Goal: Task Accomplishment & Management: Use online tool/utility

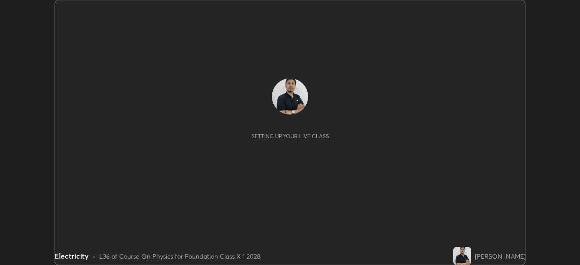
scroll to position [265, 580]
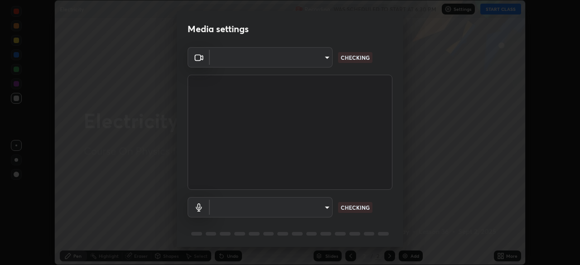
type input "1aa9a2346586593530aac2cf173ef8fd9a708ba55414d838fbce605f7d08cc12"
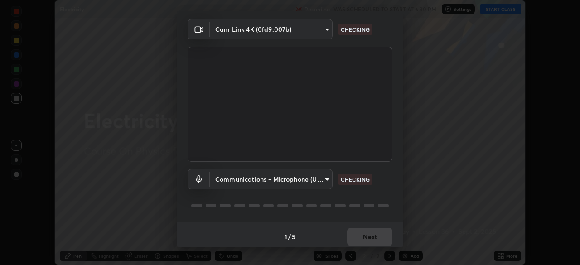
scroll to position [32, 0]
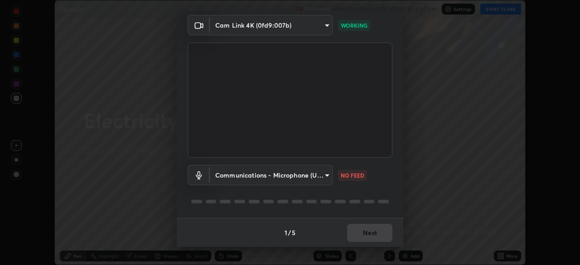
click at [316, 179] on body "Erase all Electricity Recording WAS SCHEDULED TO START AT 6:30 PM Settings STAR…" at bounding box center [290, 132] width 580 height 265
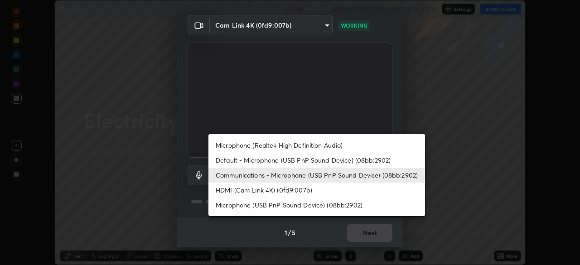
click at [319, 159] on li "Default - Microphone (USB PnP Sound Device) (08bb:2902)" at bounding box center [317, 160] width 217 height 15
type input "default"
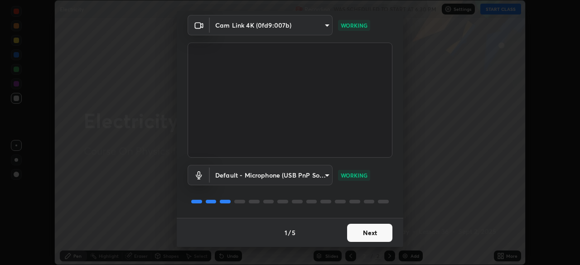
click at [376, 232] on button "Next" at bounding box center [369, 233] width 45 height 18
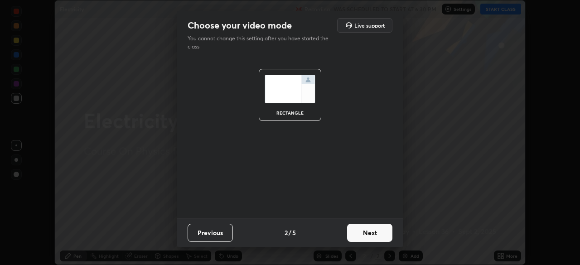
click at [385, 233] on button "Next" at bounding box center [369, 233] width 45 height 18
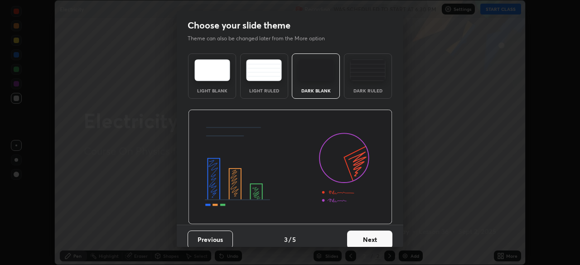
click at [388, 235] on button "Next" at bounding box center [369, 240] width 45 height 18
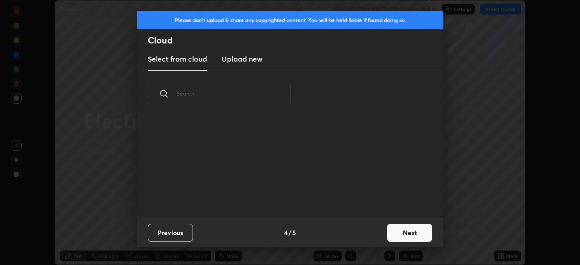
click at [416, 233] on button "Next" at bounding box center [409, 233] width 45 height 18
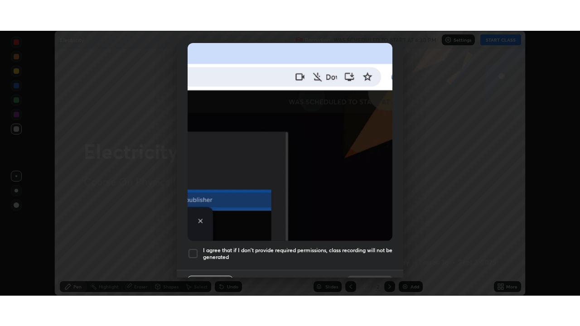
scroll to position [210, 0]
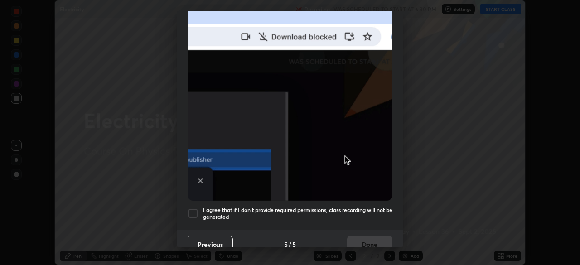
click at [196, 211] on div at bounding box center [193, 213] width 11 height 11
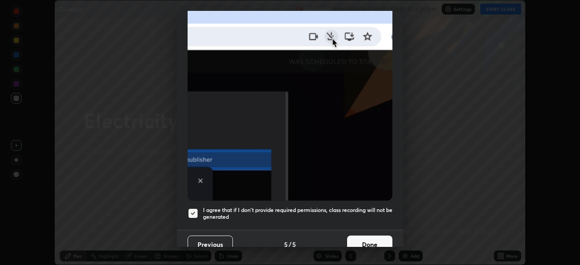
click at [360, 238] on button "Done" at bounding box center [369, 245] width 45 height 18
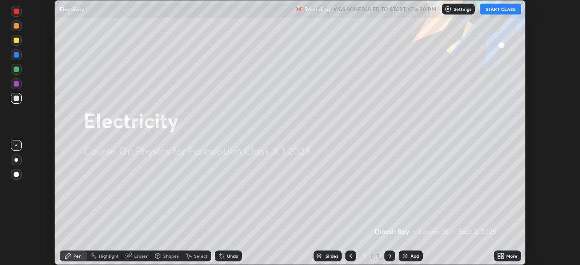
click at [494, 257] on div "More" at bounding box center [507, 256] width 27 height 11
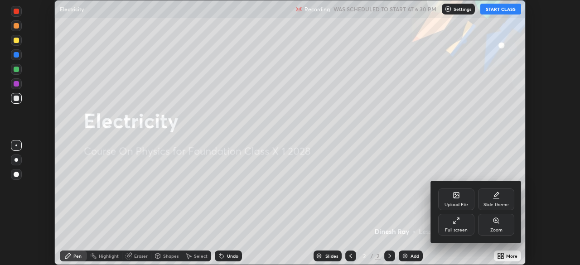
click at [461, 219] on div "Full screen" at bounding box center [456, 225] width 36 height 22
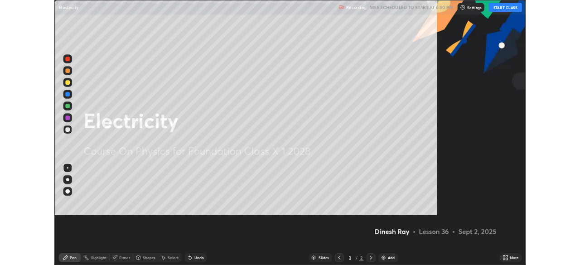
scroll to position [326, 580]
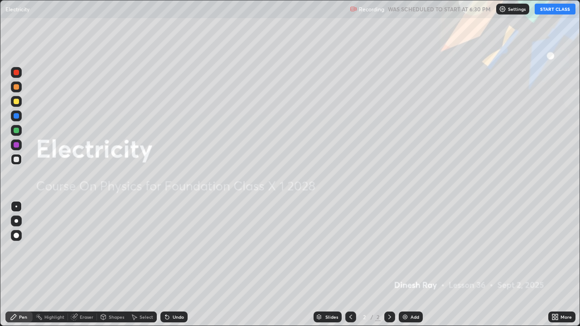
click at [559, 14] on button "START CLASS" at bounding box center [555, 9] width 41 height 11
click at [16, 221] on div at bounding box center [17, 221] width 4 height 4
click at [20, 102] on div at bounding box center [16, 101] width 11 height 11
click at [407, 265] on img at bounding box center [405, 317] width 7 height 7
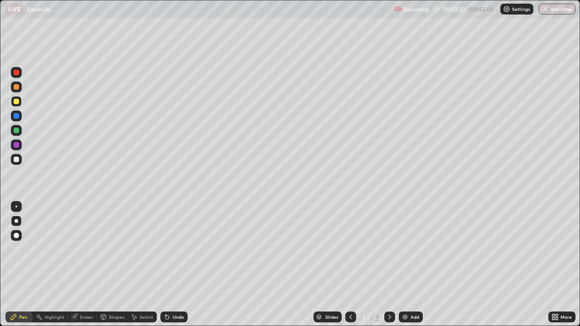
click at [119, 265] on div "Shapes" at bounding box center [112, 317] width 31 height 11
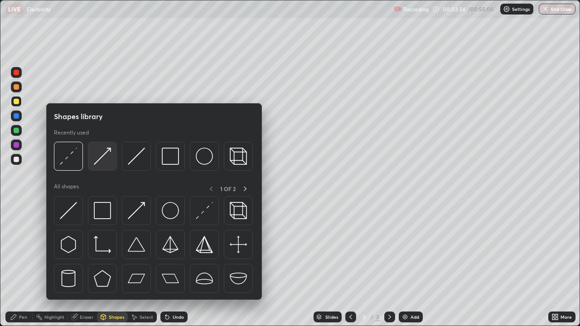
click at [110, 161] on img at bounding box center [102, 156] width 17 height 17
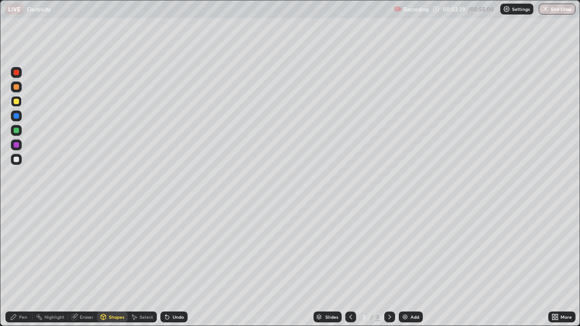
click at [19, 158] on div at bounding box center [16, 159] width 11 height 11
click at [26, 265] on div "Pen" at bounding box center [18, 317] width 27 height 11
click at [184, 265] on div "Undo" at bounding box center [173, 317] width 27 height 11
click at [185, 265] on div "Undo" at bounding box center [173, 317] width 27 height 11
click at [183, 265] on div "Undo" at bounding box center [173, 317] width 27 height 11
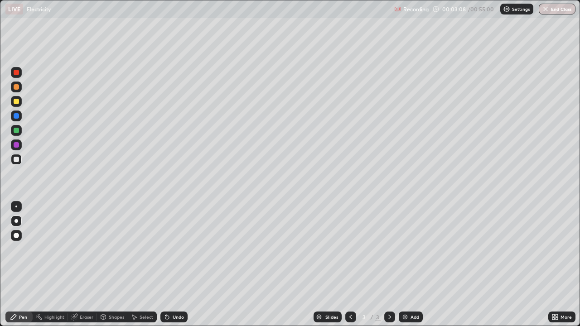
click at [183, 265] on div "Undo" at bounding box center [173, 317] width 27 height 11
click at [16, 132] on div at bounding box center [16, 130] width 5 height 5
click at [15, 136] on div at bounding box center [16, 130] width 11 height 15
click at [17, 97] on div at bounding box center [16, 101] width 11 height 11
click at [169, 265] on div "Undo" at bounding box center [173, 317] width 27 height 11
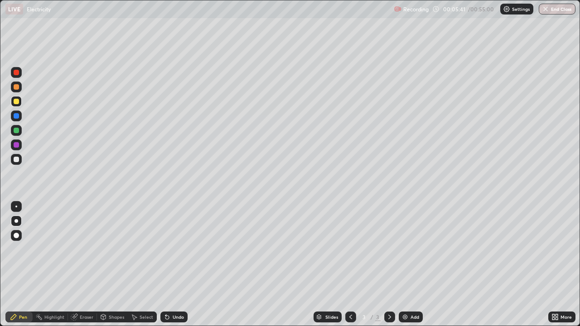
click at [169, 265] on div "Undo" at bounding box center [173, 317] width 27 height 11
click at [413, 265] on div "Add" at bounding box center [415, 317] width 9 height 5
click at [175, 265] on div "Undo" at bounding box center [173, 317] width 27 height 11
click at [174, 265] on div "Undo" at bounding box center [178, 317] width 11 height 5
click at [178, 265] on div "Undo" at bounding box center [178, 317] width 11 height 5
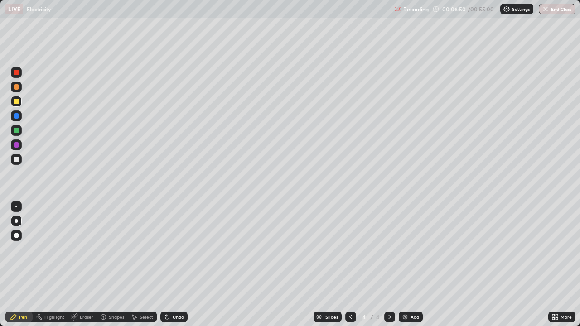
click at [177, 265] on div "Undo" at bounding box center [178, 317] width 11 height 5
click at [178, 265] on div "Undo" at bounding box center [173, 317] width 27 height 11
click at [180, 265] on div "Undo" at bounding box center [173, 317] width 27 height 11
click at [19, 159] on div at bounding box center [16, 159] width 5 height 5
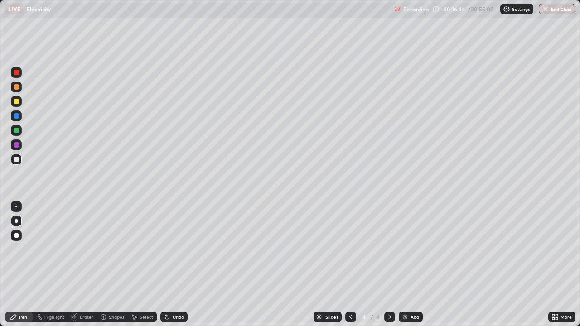
click at [406, 265] on img at bounding box center [405, 317] width 7 height 7
click at [16, 101] on div at bounding box center [16, 101] width 5 height 5
click at [19, 119] on div at bounding box center [16, 116] width 11 height 11
click at [19, 155] on div at bounding box center [16, 159] width 11 height 11
click at [408, 265] on img at bounding box center [405, 317] width 7 height 7
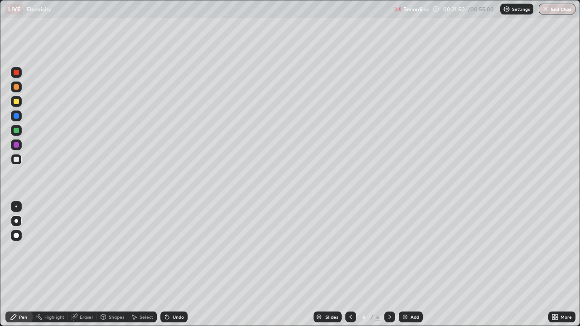
click at [117, 265] on div "Shapes" at bounding box center [112, 317] width 31 height 18
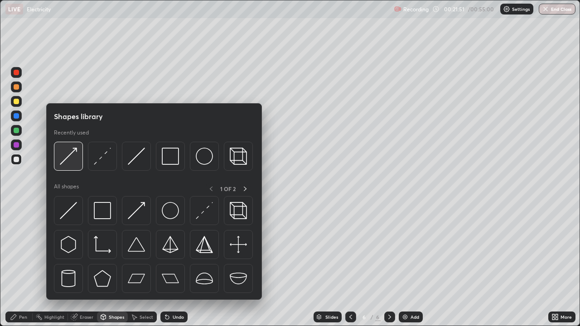
click at [71, 156] on img at bounding box center [68, 156] width 17 height 17
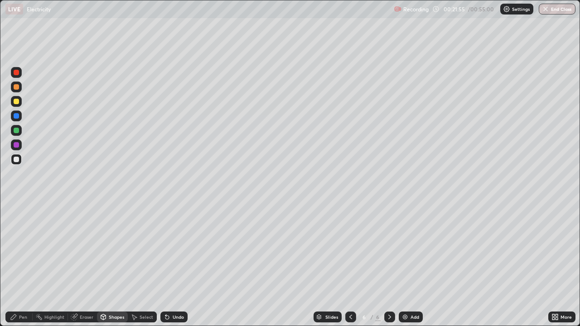
click at [20, 118] on div at bounding box center [16, 116] width 11 height 11
click at [21, 135] on div at bounding box center [16, 130] width 11 height 15
click at [19, 265] on div "Pen" at bounding box center [18, 317] width 27 height 11
click at [183, 265] on div "Undo" at bounding box center [173, 317] width 27 height 11
click at [19, 100] on div at bounding box center [16, 101] width 11 height 11
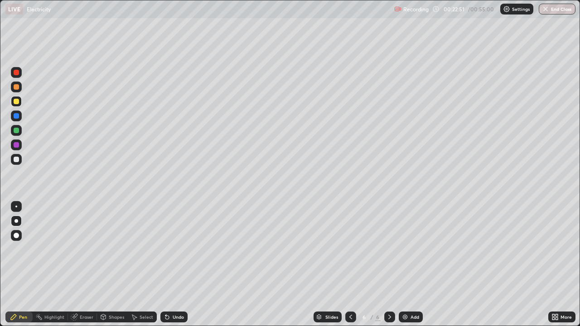
click at [22, 159] on div at bounding box center [16, 159] width 15 height 15
click at [415, 265] on div "Add" at bounding box center [415, 317] width 9 height 5
click at [16, 105] on div at bounding box center [16, 101] width 11 height 11
click at [116, 265] on div "Shapes" at bounding box center [116, 317] width 15 height 5
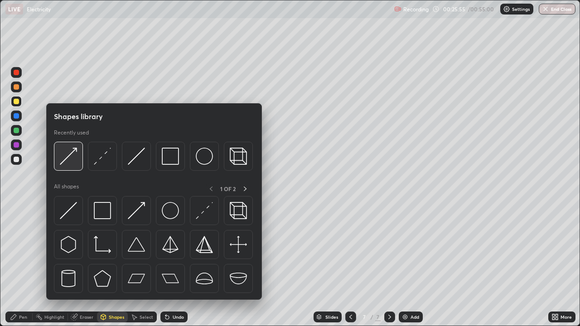
click at [79, 158] on div at bounding box center [68, 156] width 29 height 29
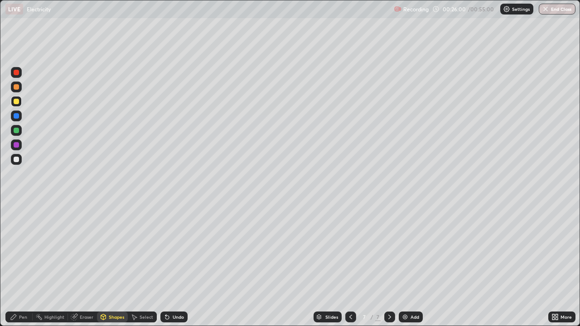
click at [18, 131] on div at bounding box center [16, 130] width 5 height 5
click at [23, 265] on div "Pen" at bounding box center [23, 317] width 8 height 5
click at [16, 113] on div at bounding box center [16, 115] width 5 height 5
click at [175, 265] on div "Undo" at bounding box center [178, 317] width 11 height 5
click at [88, 265] on div "Eraser" at bounding box center [82, 317] width 29 height 11
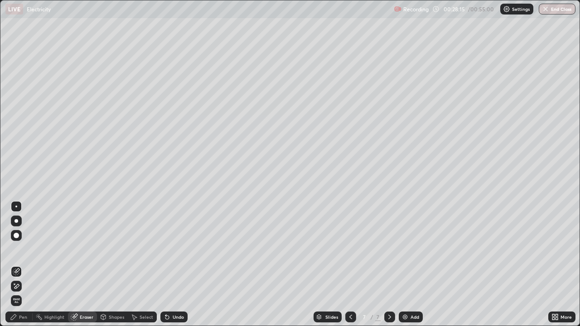
click at [19, 265] on div "Pen" at bounding box center [23, 317] width 8 height 5
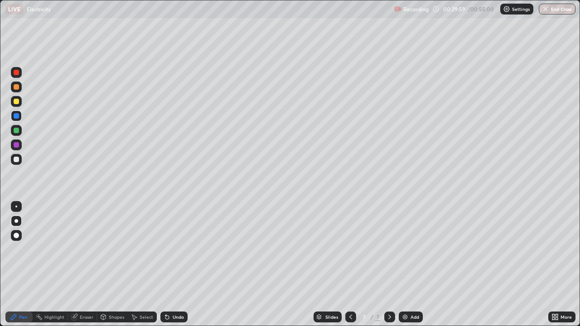
click at [16, 164] on div at bounding box center [16, 159] width 11 height 11
click at [177, 265] on div "Undo" at bounding box center [178, 317] width 11 height 5
click at [176, 265] on div "Undo" at bounding box center [173, 317] width 27 height 11
click at [16, 133] on div at bounding box center [16, 130] width 5 height 5
click at [183, 265] on div "Undo" at bounding box center [173, 317] width 27 height 11
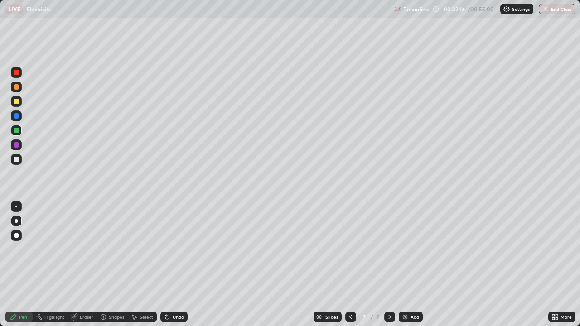
click at [16, 101] on div at bounding box center [16, 101] width 5 height 5
click at [174, 265] on div "Undo" at bounding box center [178, 317] width 11 height 5
click at [173, 265] on div "Undo" at bounding box center [178, 317] width 11 height 5
click at [414, 265] on div "Add" at bounding box center [415, 317] width 9 height 5
click at [176, 265] on div "Undo" at bounding box center [178, 317] width 11 height 5
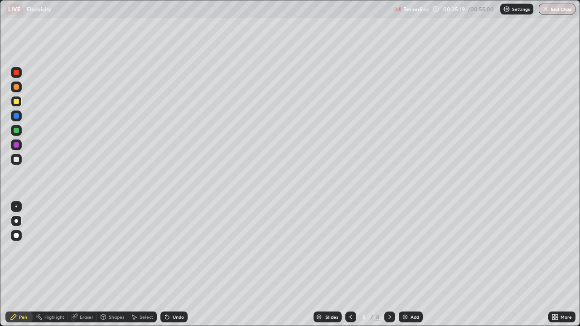
click at [177, 265] on div "Undo" at bounding box center [178, 317] width 11 height 5
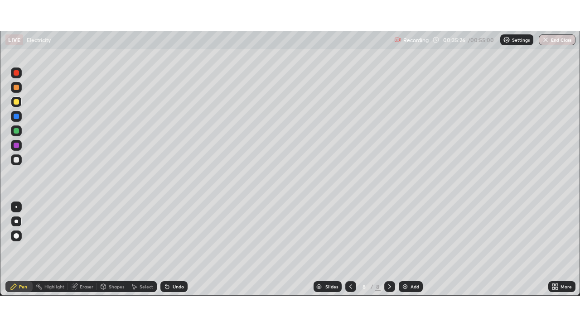
scroll to position [45067, 44752]
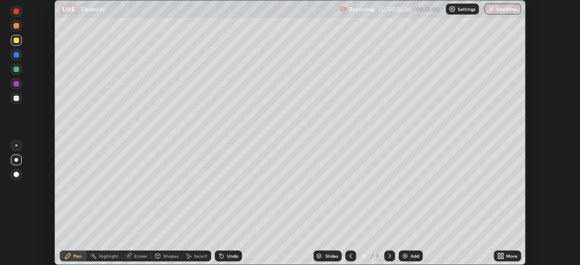
click at [503, 254] on icon at bounding box center [502, 254] width 2 height 2
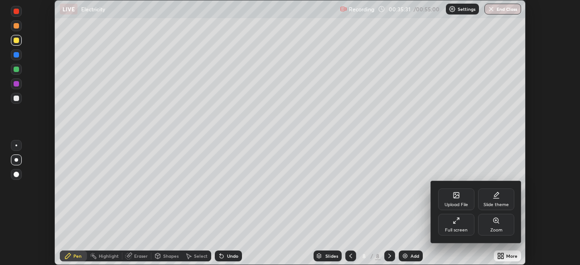
click at [463, 223] on div "Full screen" at bounding box center [456, 225] width 36 height 22
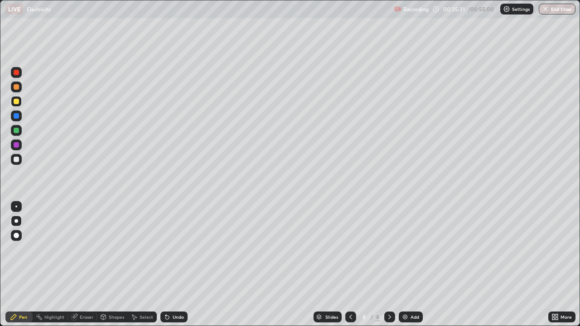
scroll to position [326, 580]
click at [176, 265] on div "Undo" at bounding box center [178, 317] width 11 height 5
click at [178, 265] on div "Undo" at bounding box center [173, 317] width 27 height 11
click at [21, 157] on div at bounding box center [16, 159] width 11 height 11
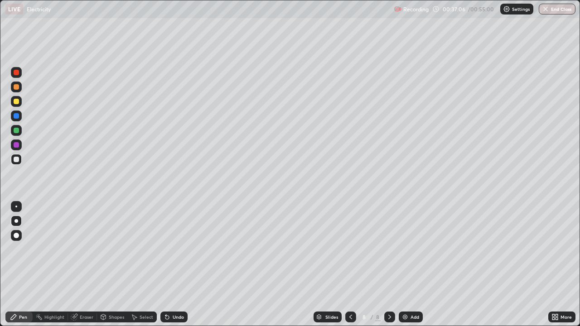
click at [15, 104] on div at bounding box center [16, 101] width 5 height 5
click at [16, 117] on div at bounding box center [16, 115] width 5 height 5
click at [16, 105] on div at bounding box center [16, 101] width 11 height 11
click at [16, 134] on div at bounding box center [16, 130] width 11 height 11
click at [88, 265] on div "Eraser" at bounding box center [87, 317] width 14 height 5
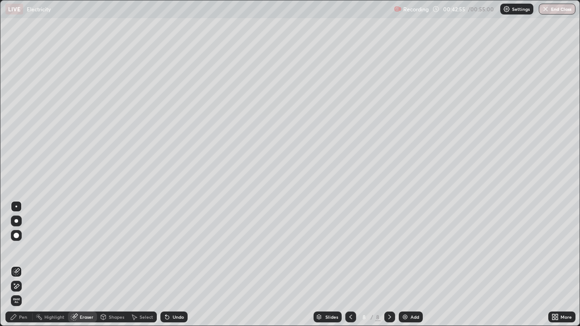
click at [27, 265] on div "Pen" at bounding box center [23, 317] width 8 height 5
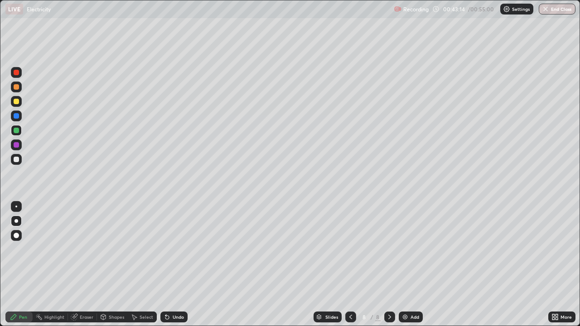
click at [184, 265] on div "Undo" at bounding box center [173, 317] width 27 height 11
click at [180, 265] on div "Undo" at bounding box center [178, 317] width 11 height 5
click at [176, 265] on div "Undo" at bounding box center [178, 317] width 11 height 5
click at [177, 265] on div "Undo" at bounding box center [178, 317] width 11 height 5
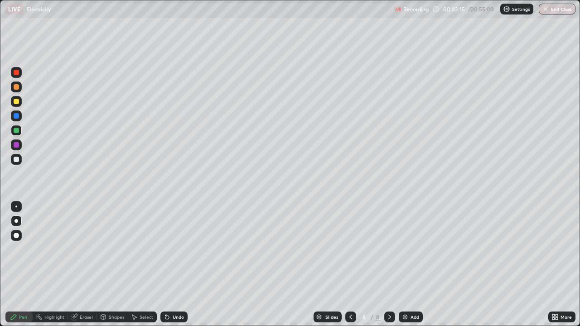
click at [179, 265] on div "Undo" at bounding box center [178, 317] width 11 height 5
click at [20, 162] on div at bounding box center [16, 159] width 11 height 11
click at [83, 265] on div "Eraser" at bounding box center [87, 317] width 14 height 5
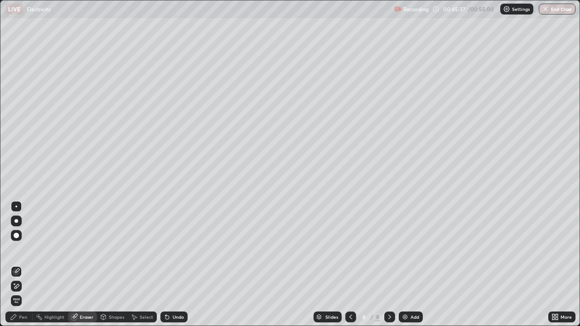
click at [13, 265] on icon at bounding box center [13, 317] width 5 height 5
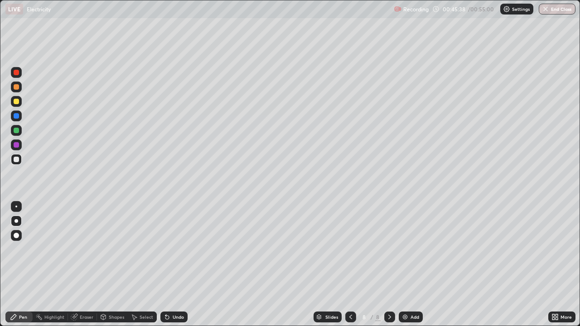
click at [17, 130] on div at bounding box center [16, 130] width 5 height 5
click at [85, 265] on div "Eraser" at bounding box center [87, 317] width 14 height 5
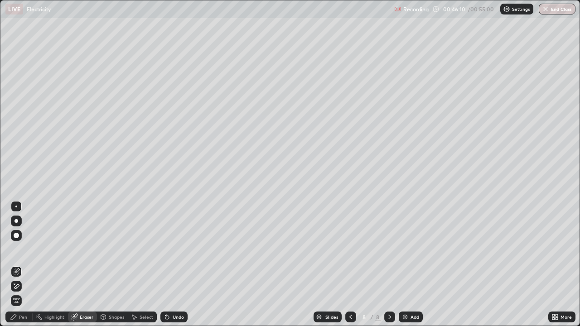
click at [17, 265] on icon at bounding box center [13, 317] width 7 height 7
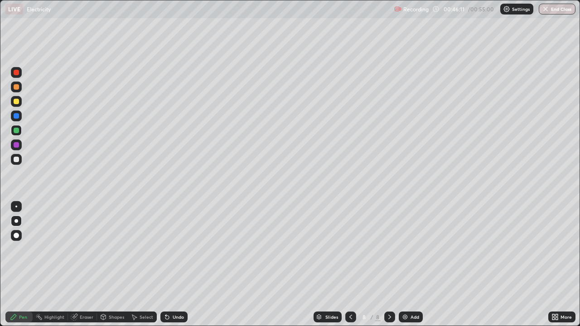
click at [16, 105] on div at bounding box center [16, 101] width 11 height 11
click at [556, 9] on button "End Class" at bounding box center [557, 9] width 37 height 11
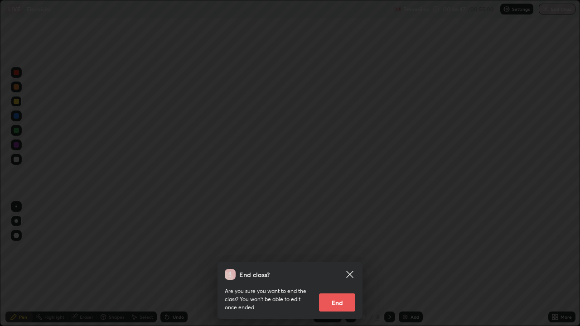
click at [340, 265] on button "End" at bounding box center [337, 303] width 36 height 18
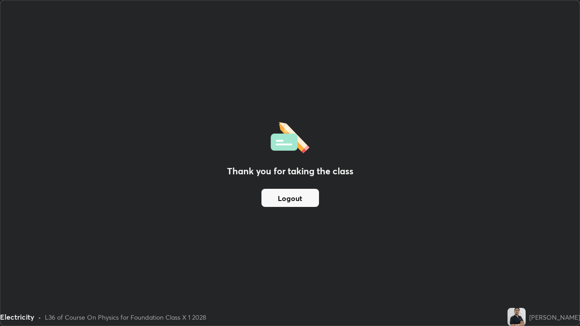
click at [277, 202] on button "Logout" at bounding box center [291, 198] width 58 height 18
